Goal: Task Accomplishment & Management: Use online tool/utility

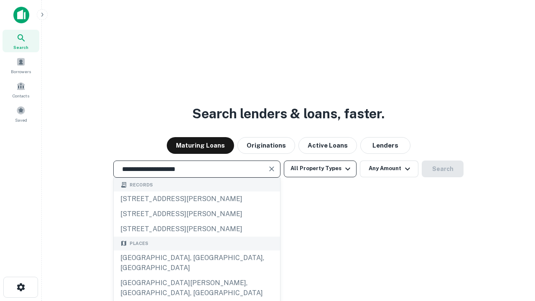
click at [197, 276] on div "Santa Monica, CA, USA" at bounding box center [197, 263] width 166 height 25
click at [320, 169] on button "All Property Types" at bounding box center [320, 169] width 73 height 17
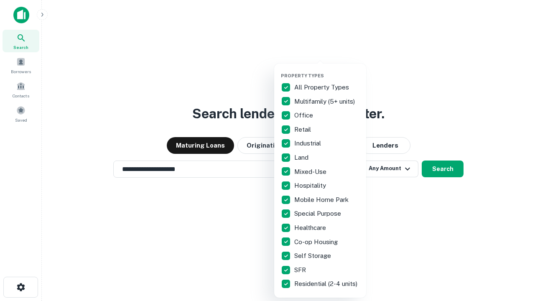
type input "**********"
click at [327, 70] on button "button" at bounding box center [327, 70] width 92 height 0
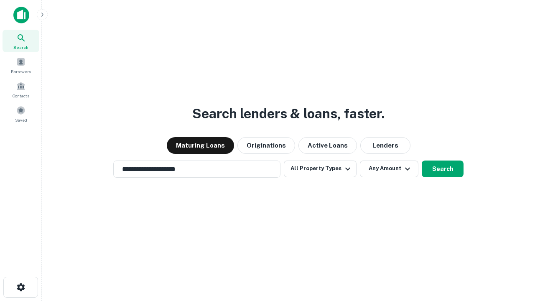
scroll to position [5, 101]
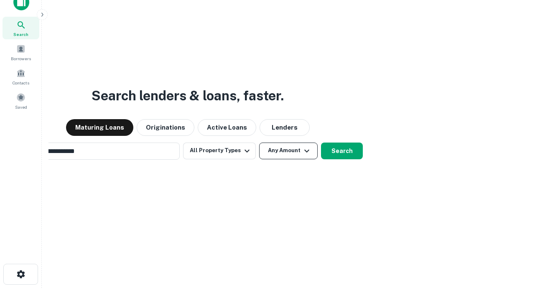
click at [259, 143] on button "Any Amount" at bounding box center [288, 151] width 59 height 17
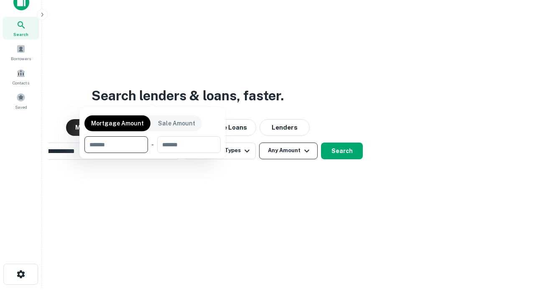
scroll to position [13, 0]
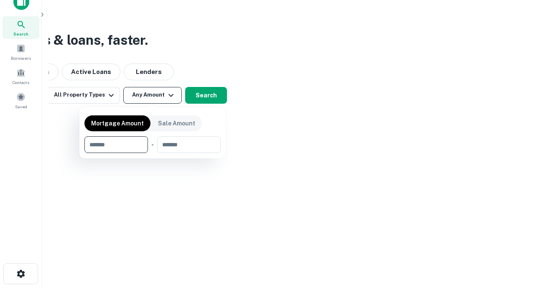
type input "*******"
click at [153, 153] on button "button" at bounding box center [153, 153] width 136 height 0
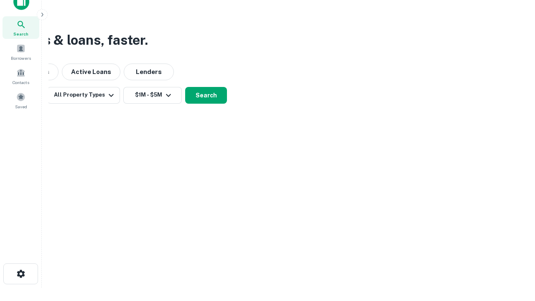
scroll to position [5, 154]
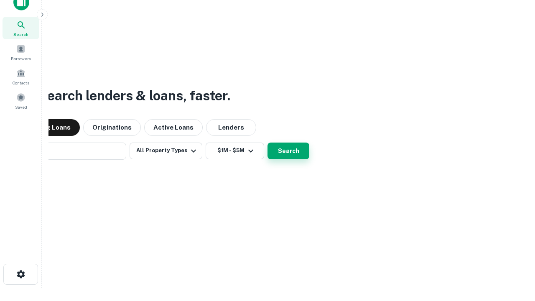
click at [268, 143] on button "Search" at bounding box center [289, 151] width 42 height 17
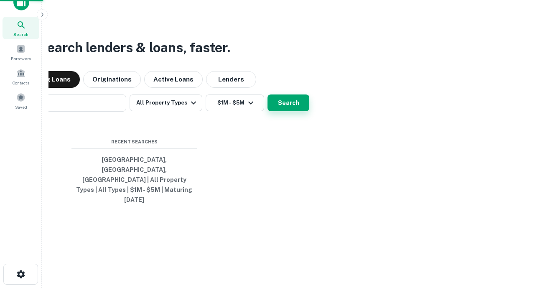
scroll to position [22, 237]
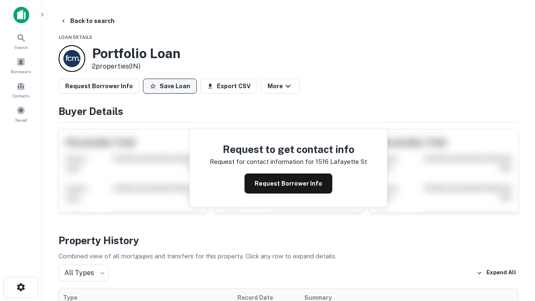
click at [170, 86] on button "Save Loan" at bounding box center [170, 86] width 54 height 15
click at [172, 86] on button "Loan Saved" at bounding box center [172, 86] width 58 height 15
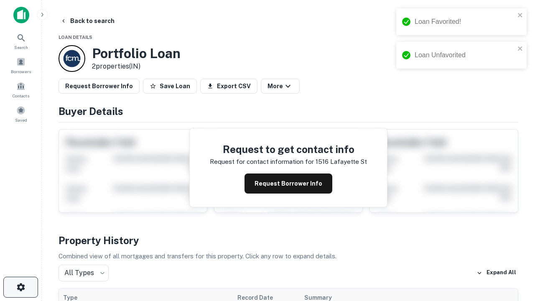
click at [20, 287] on icon "button" at bounding box center [21, 287] width 10 height 10
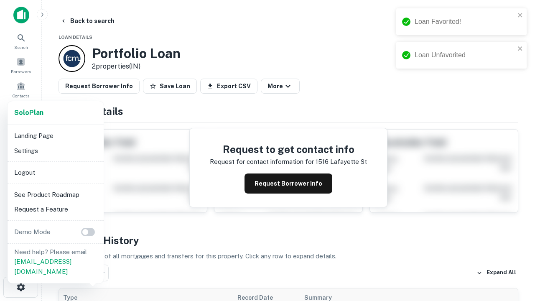
click at [55, 172] on li "Logout" at bounding box center [56, 172] width 90 height 15
